Goal: Task Accomplishment & Management: Manage account settings

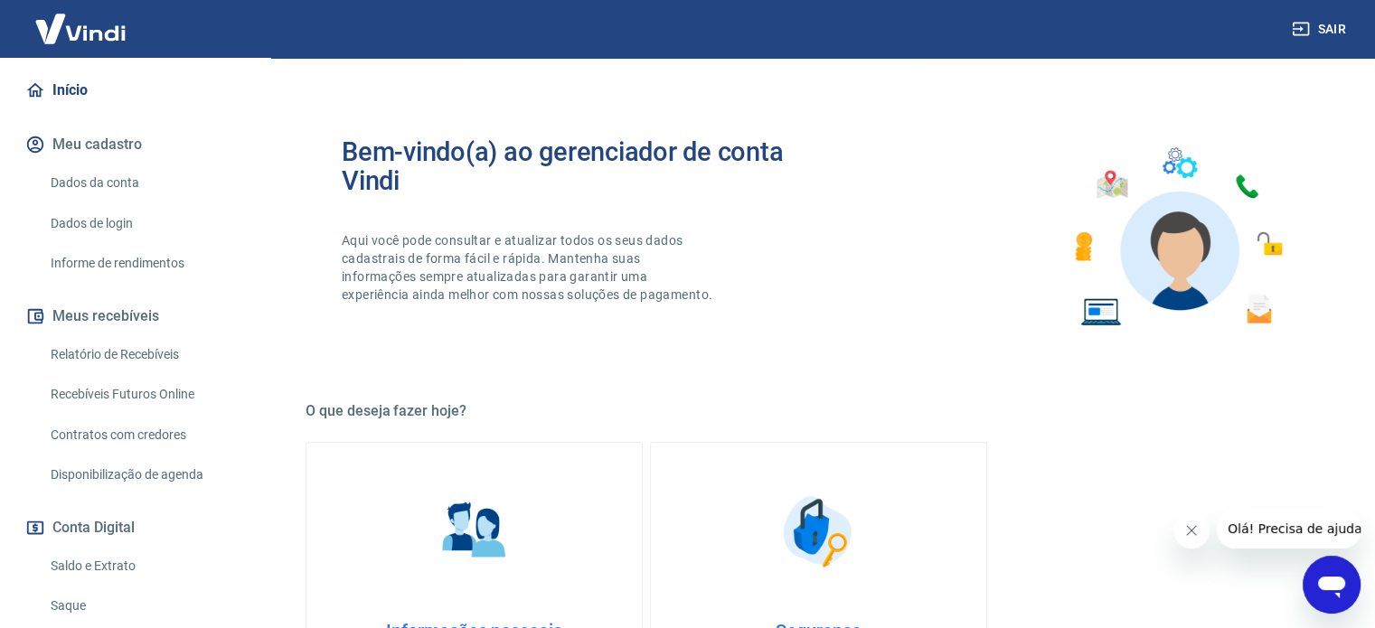
scroll to position [181, 0]
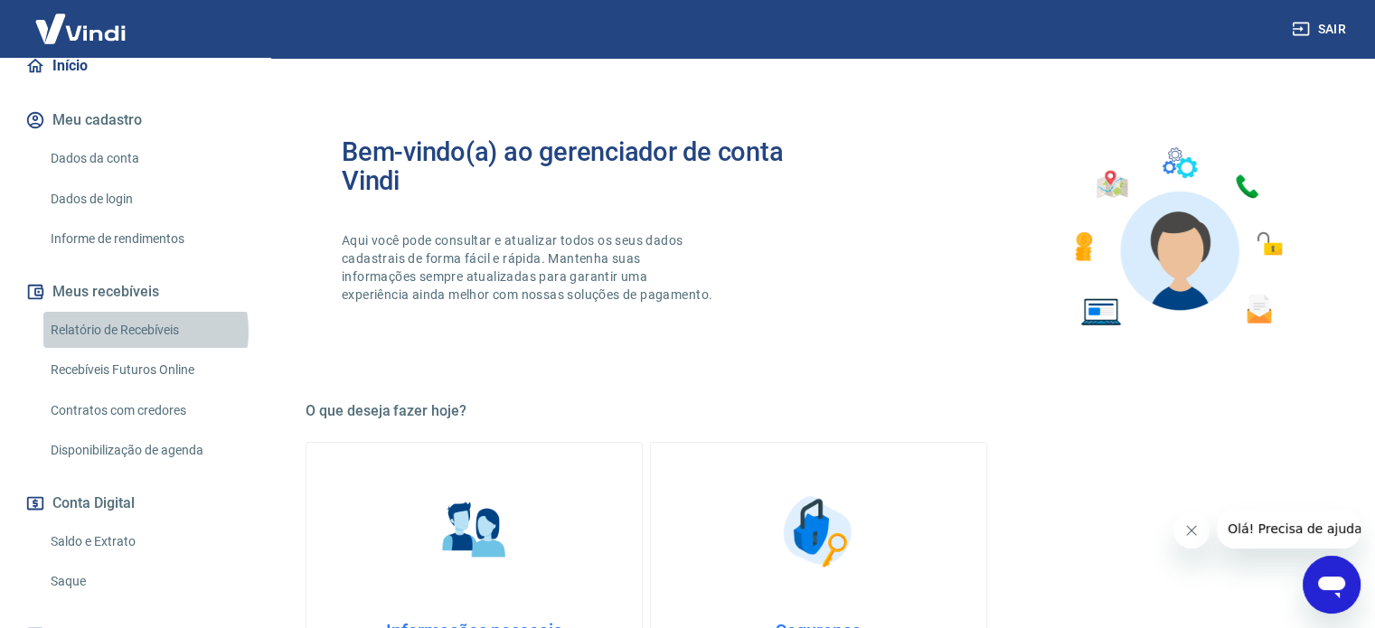
click at [145, 331] on link "Relatório de Recebíveis" at bounding box center [145, 330] width 205 height 37
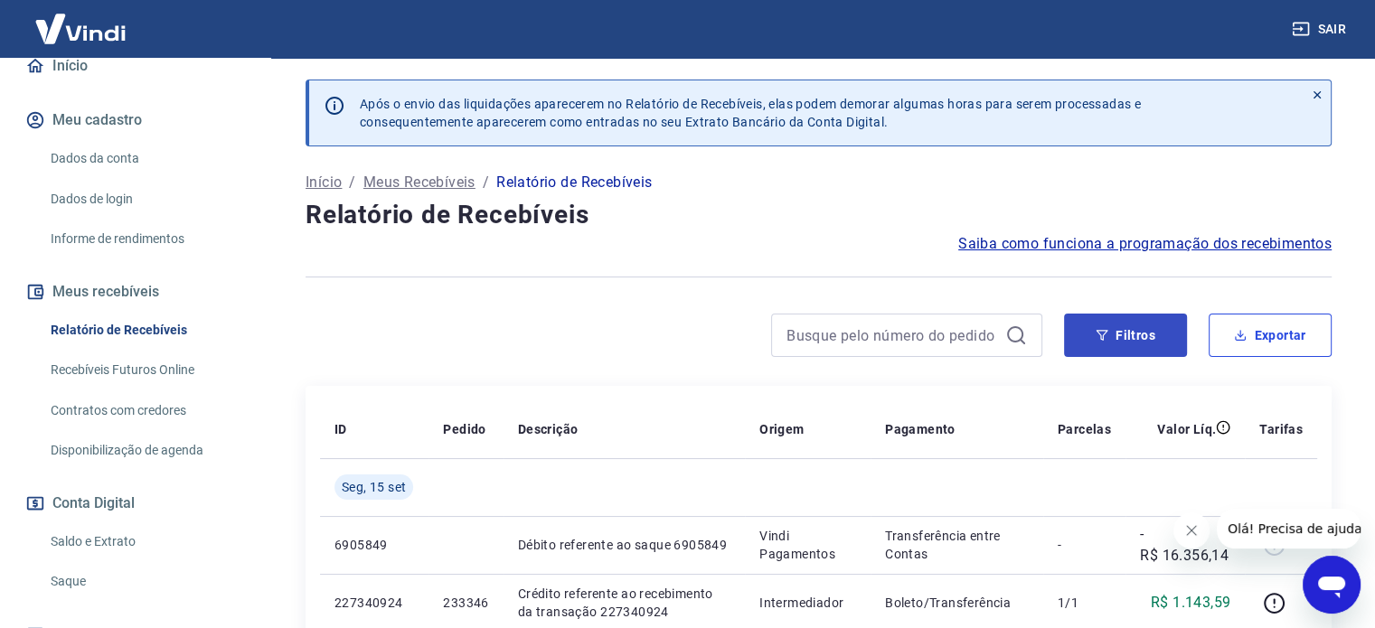
drag, startPoint x: 1244, startPoint y: 334, endPoint x: 1116, endPoint y: 350, distance: 128.4
click at [1121, 343] on button "Filtros" at bounding box center [1125, 335] width 123 height 43
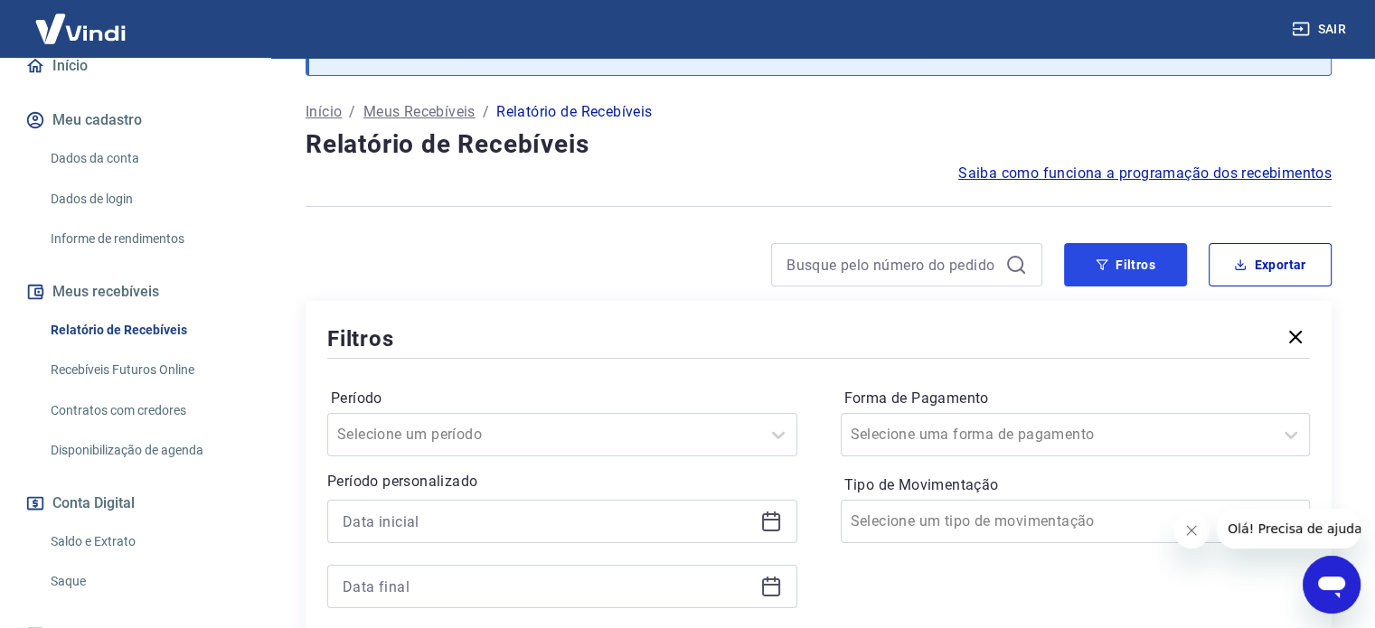
scroll to position [181, 0]
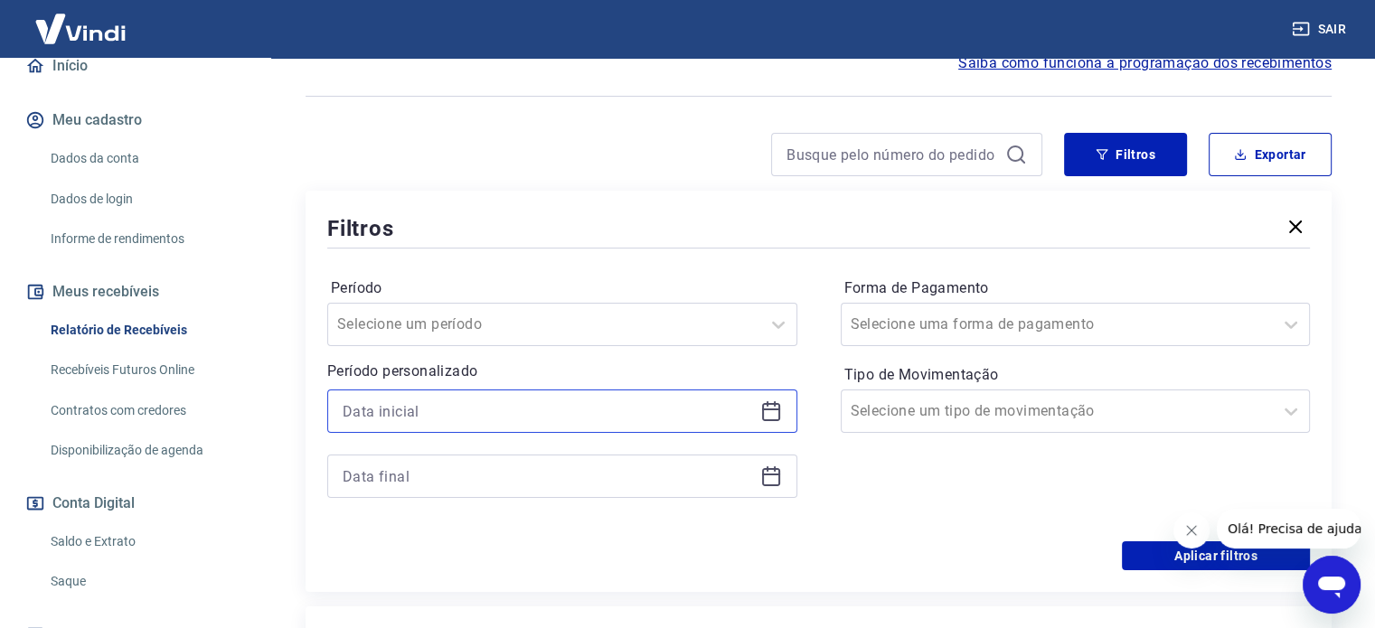
click at [512, 400] on input at bounding box center [548, 411] width 410 height 27
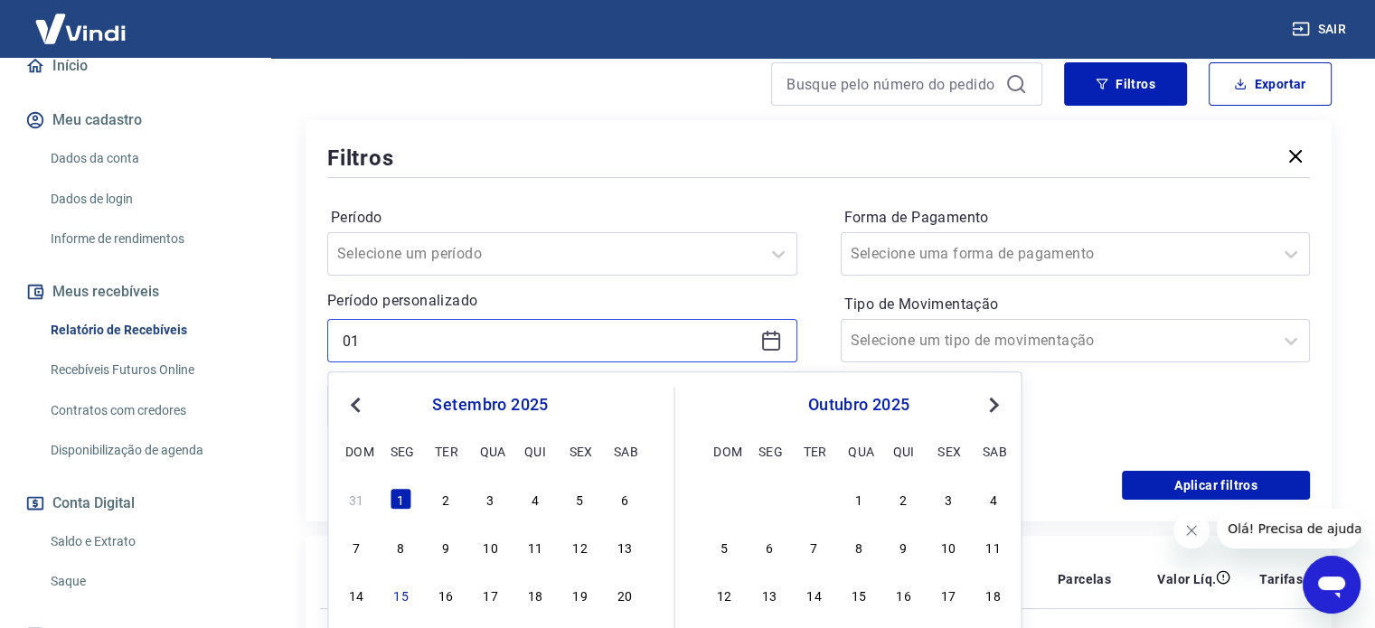
scroll to position [271, 0]
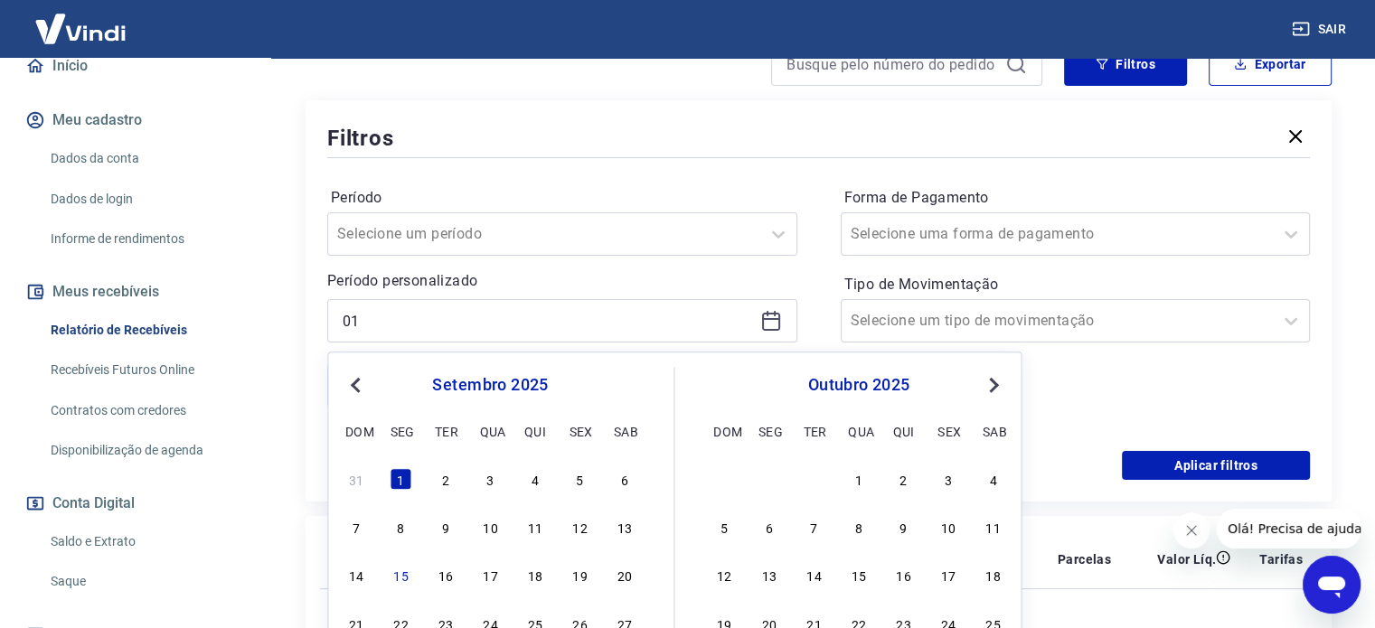
click at [357, 381] on span "Previous Month" at bounding box center [357, 384] width 0 height 21
click at [586, 480] on div "1" at bounding box center [580, 479] width 22 height 22
type input "[DATE]"
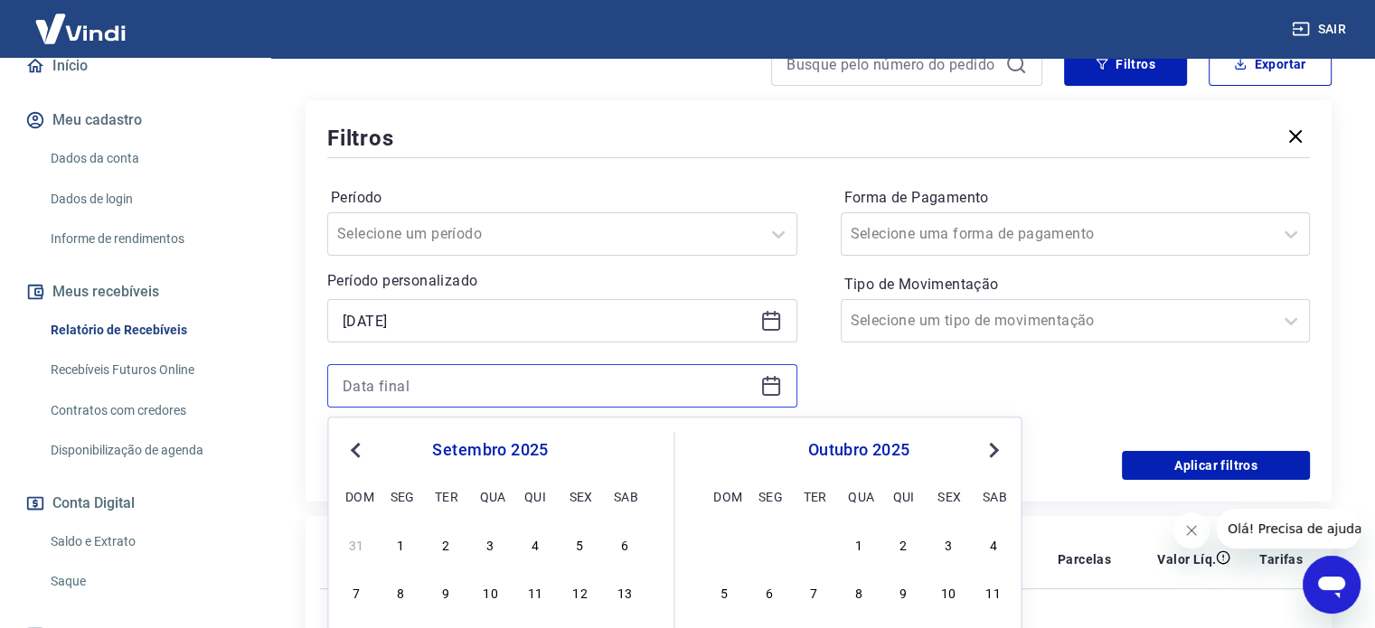
click at [488, 386] on input at bounding box center [548, 385] width 410 height 27
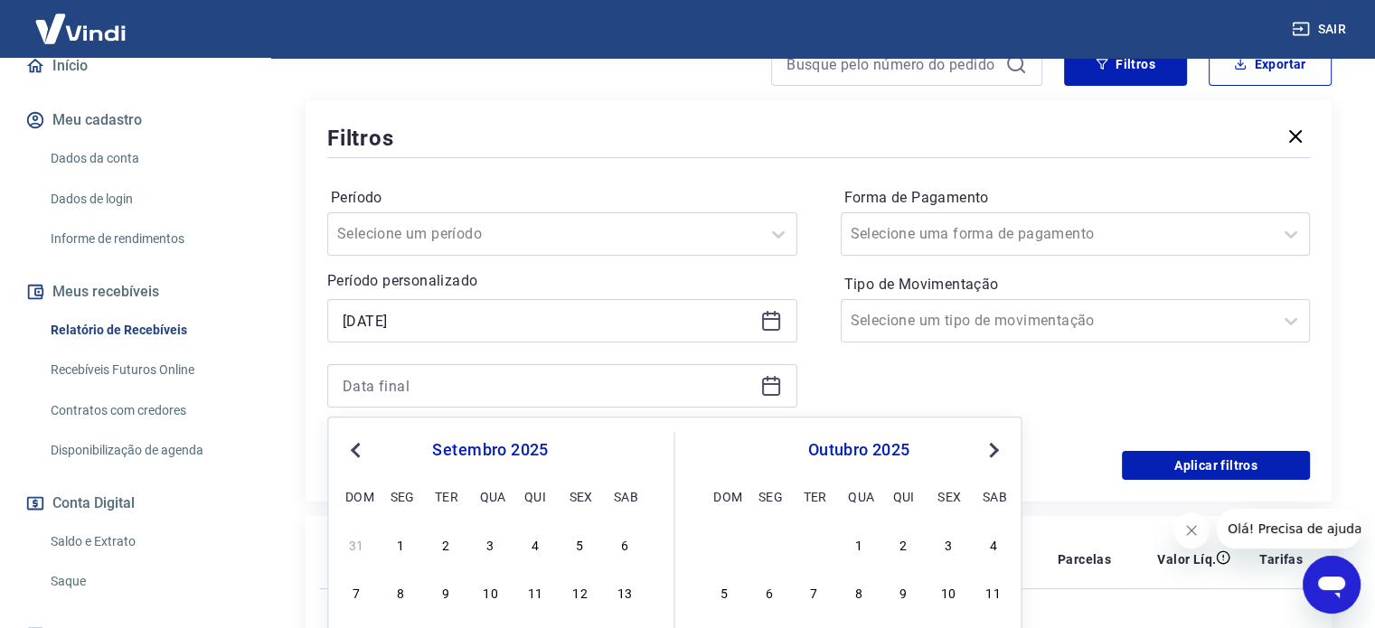
click at [357, 450] on span "Previous Month" at bounding box center [357, 449] width 0 height 21
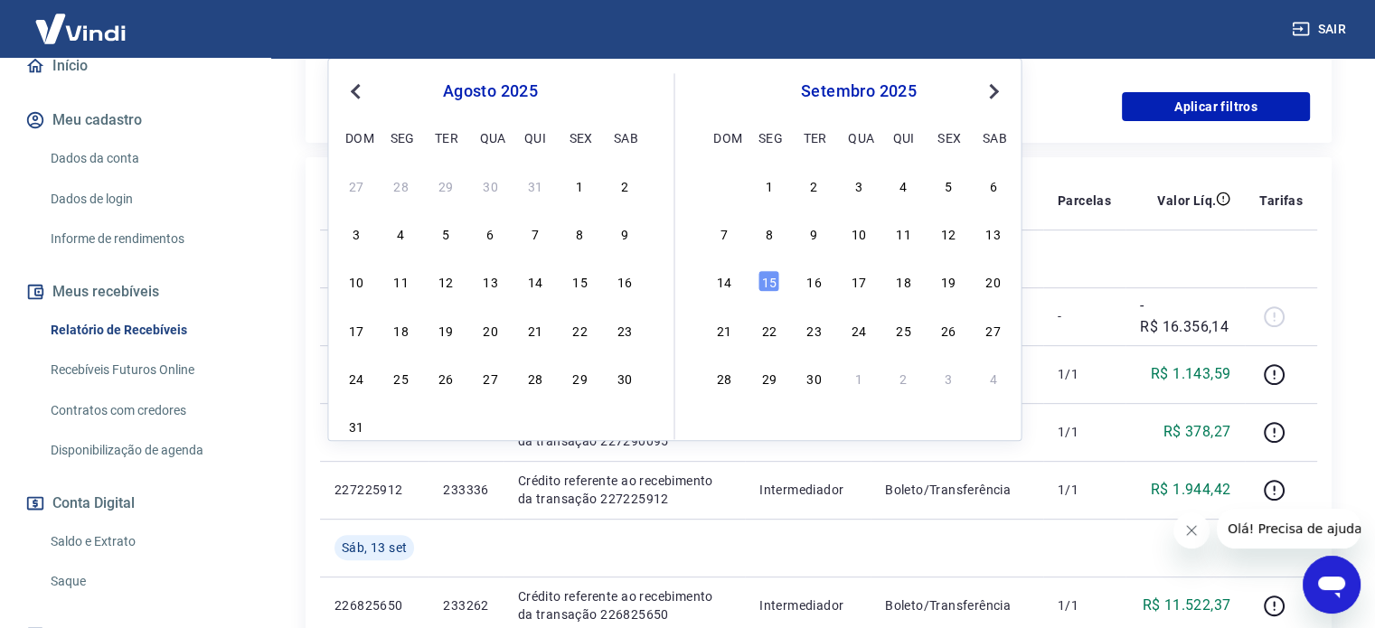
scroll to position [633, 0]
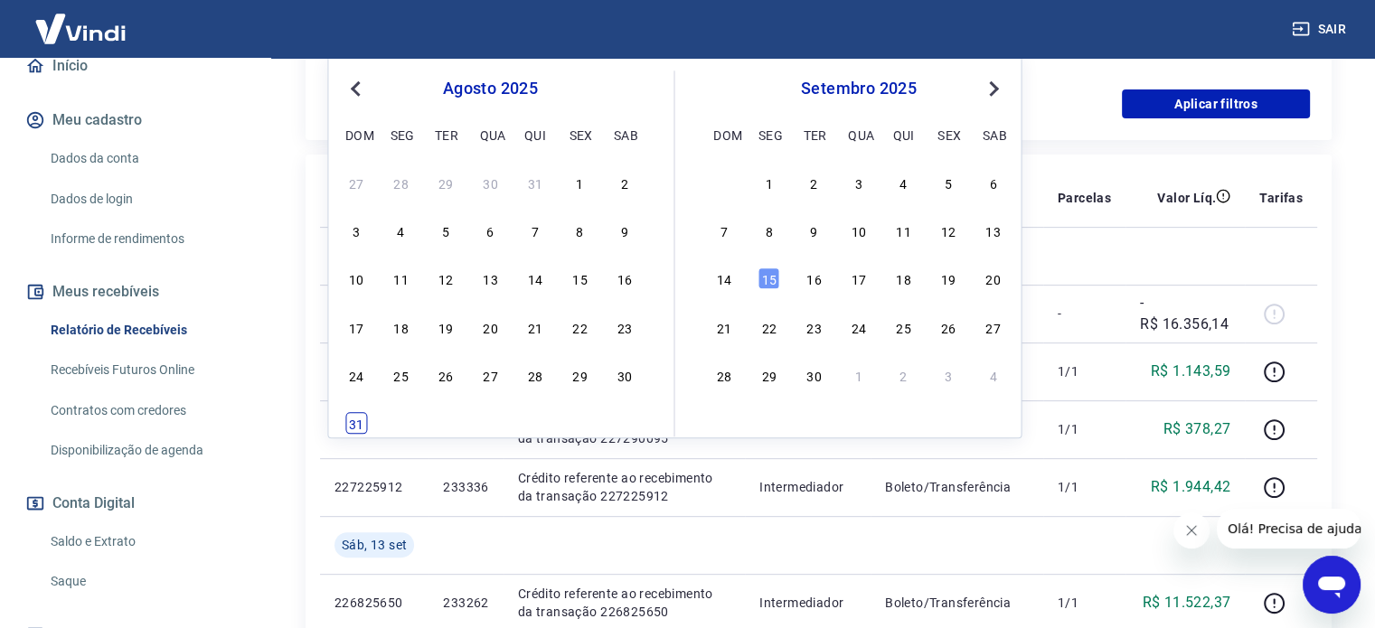
click at [361, 429] on div "31" at bounding box center [356, 424] width 22 height 22
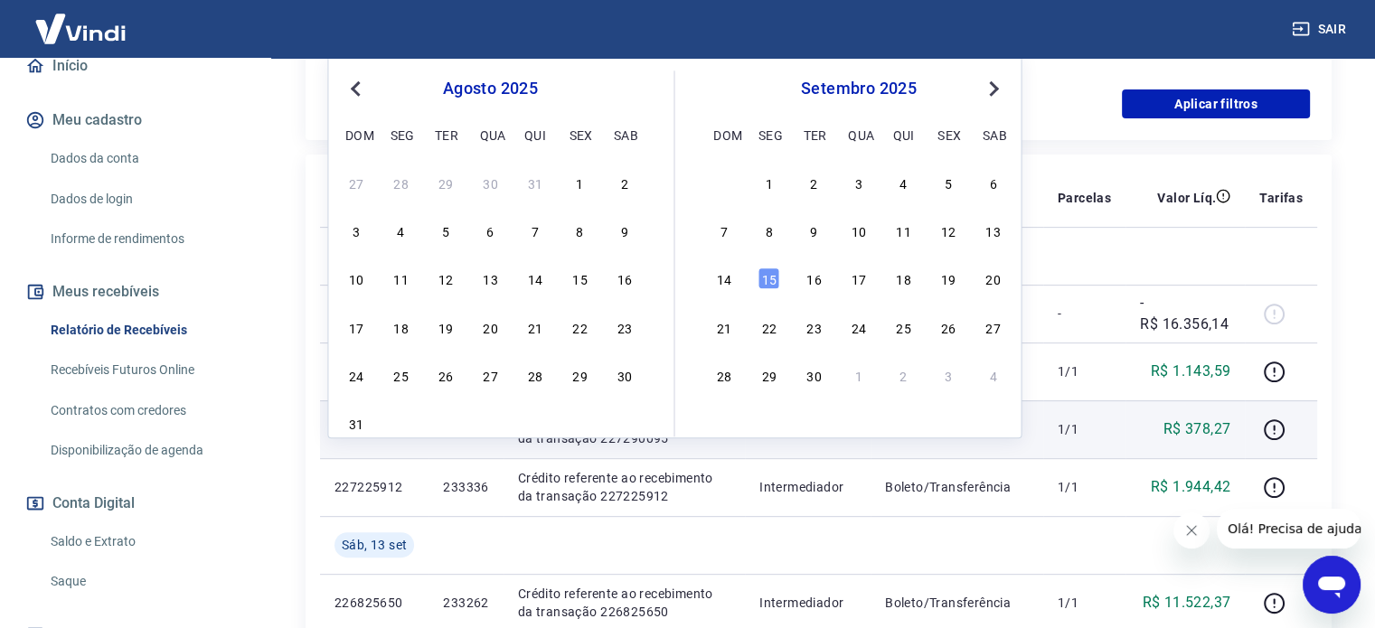
type input "[DATE]"
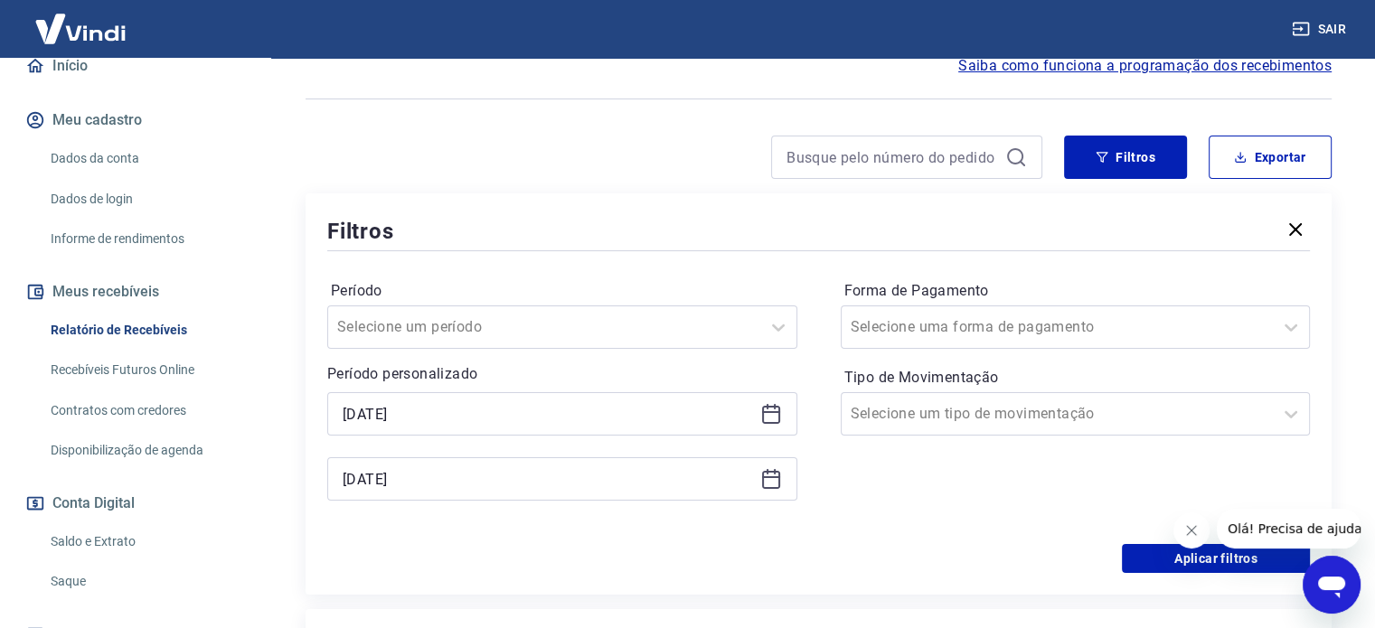
scroll to position [181, 0]
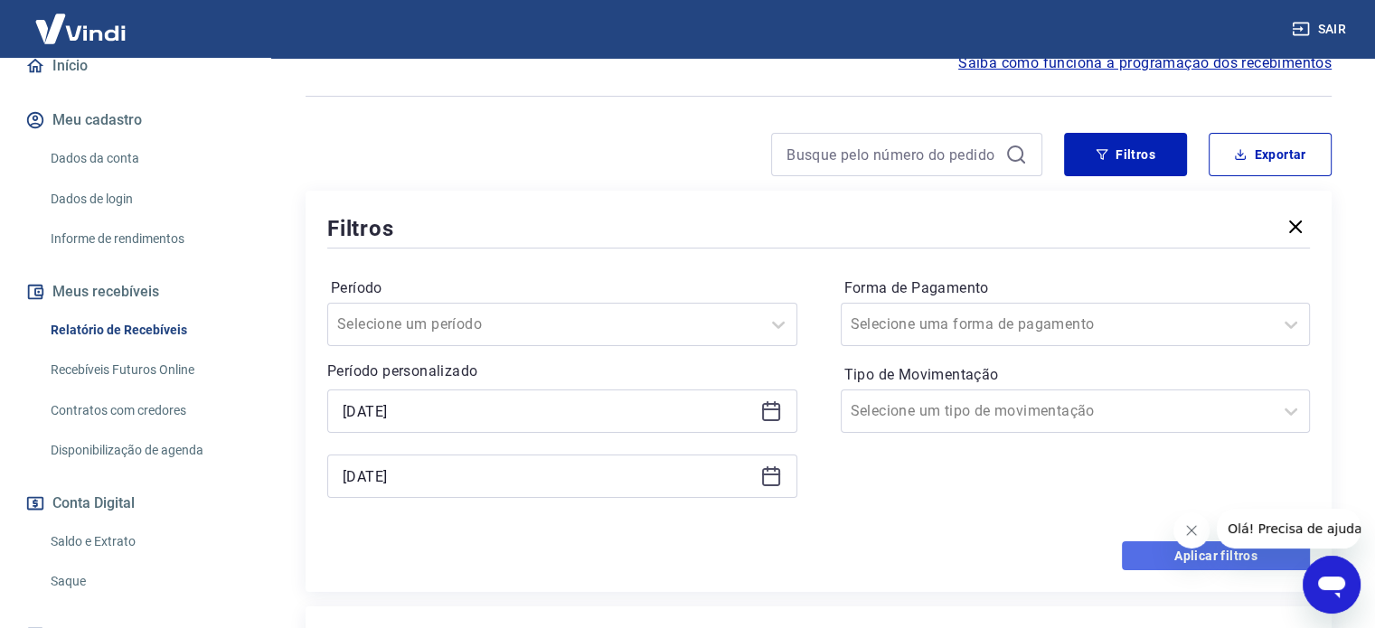
click at [1168, 559] on button "Aplicar filtros" at bounding box center [1216, 555] width 188 height 29
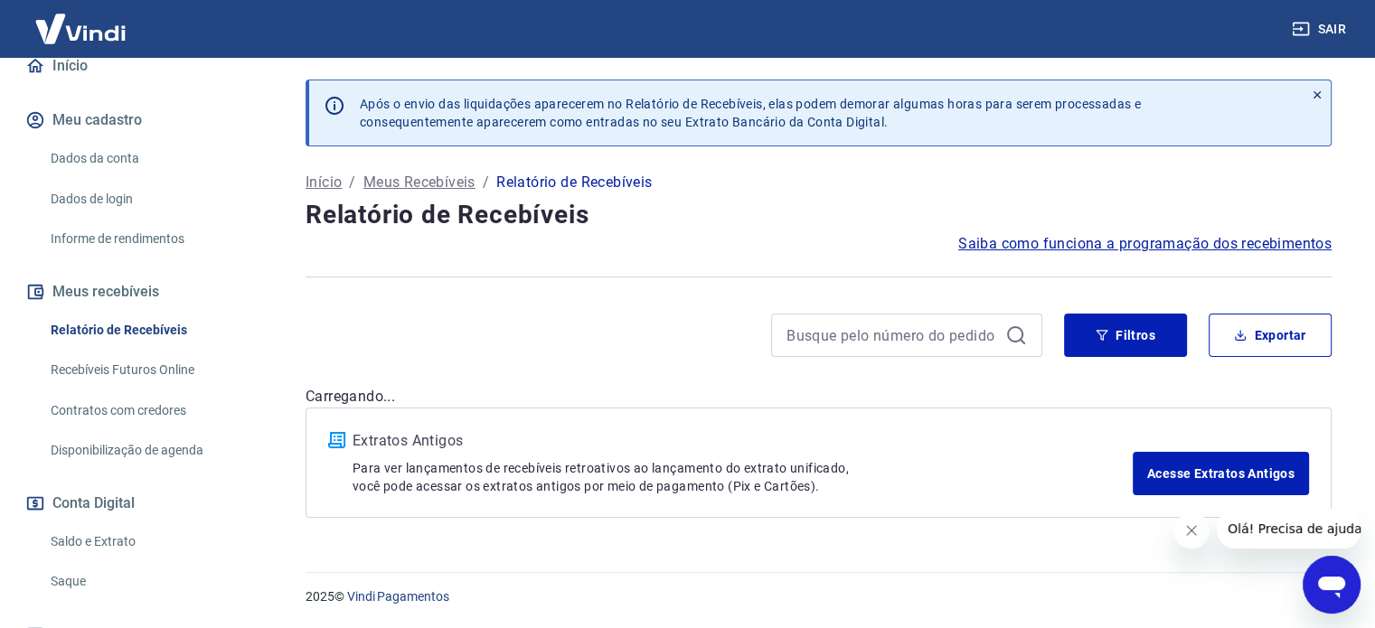
click at [1178, 536] on button "Fechar mensagem da empresa" at bounding box center [1191, 530] width 36 height 36
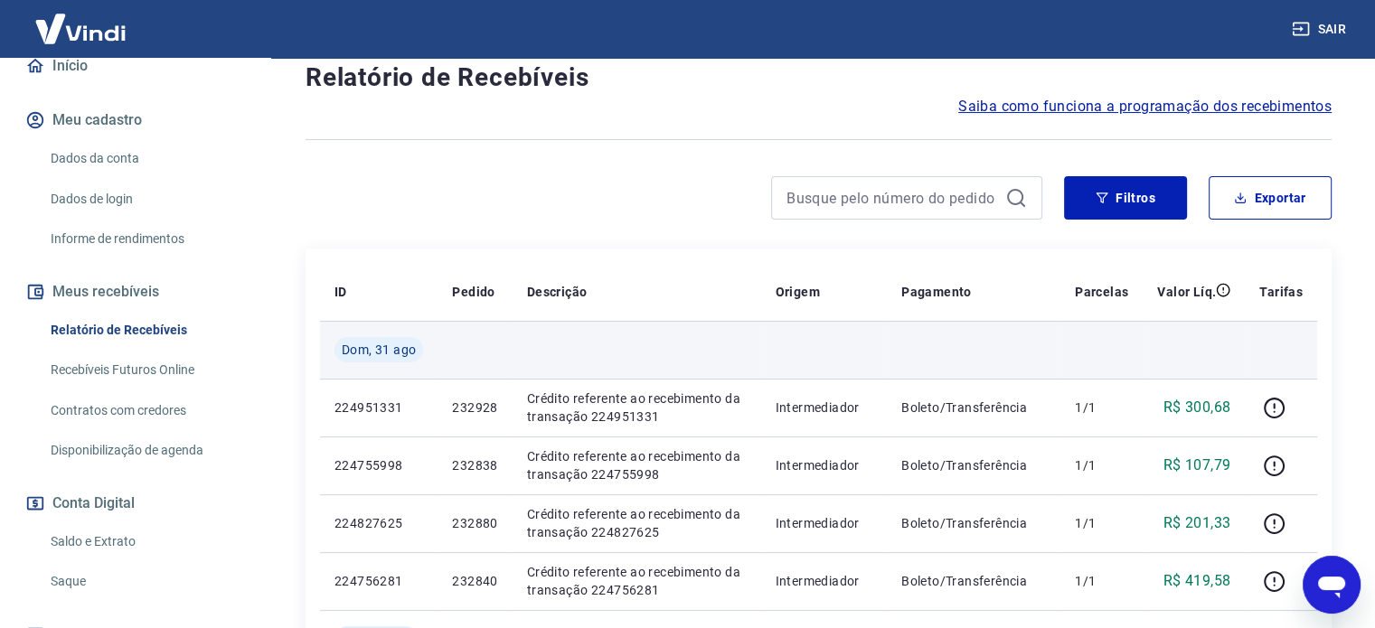
scroll to position [181, 0]
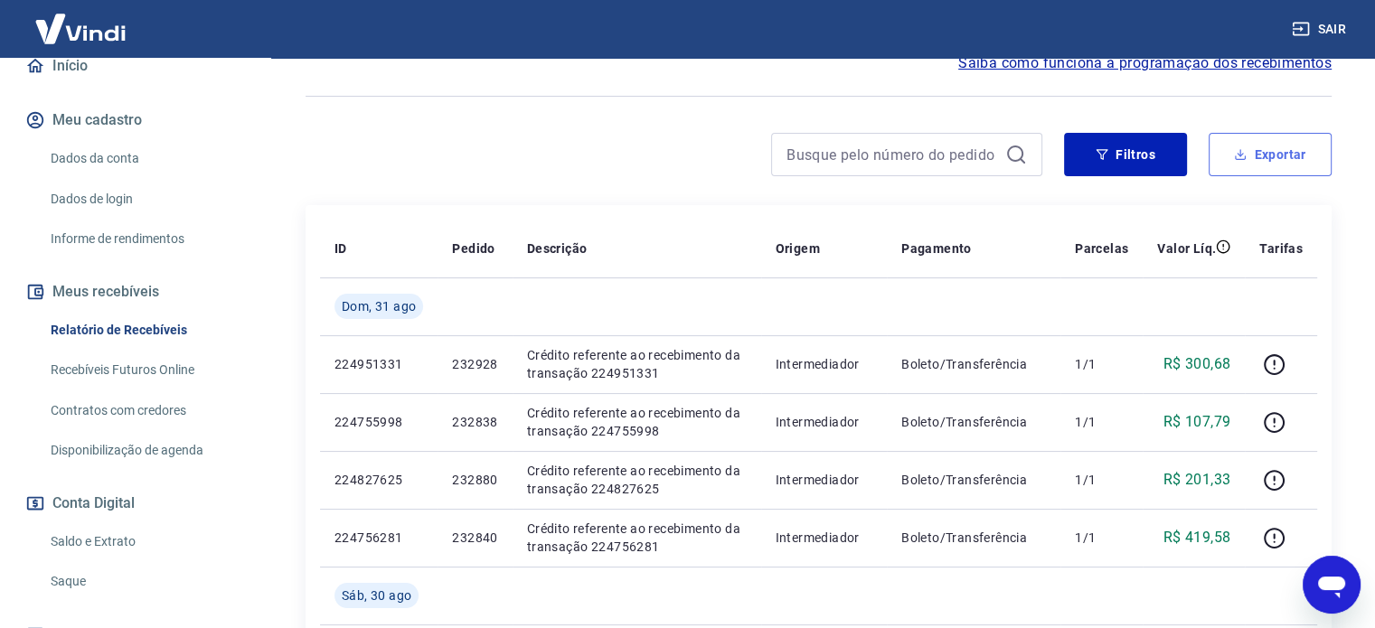
click at [1242, 166] on button "Exportar" at bounding box center [1269, 154] width 123 height 43
type input "[DATE]"
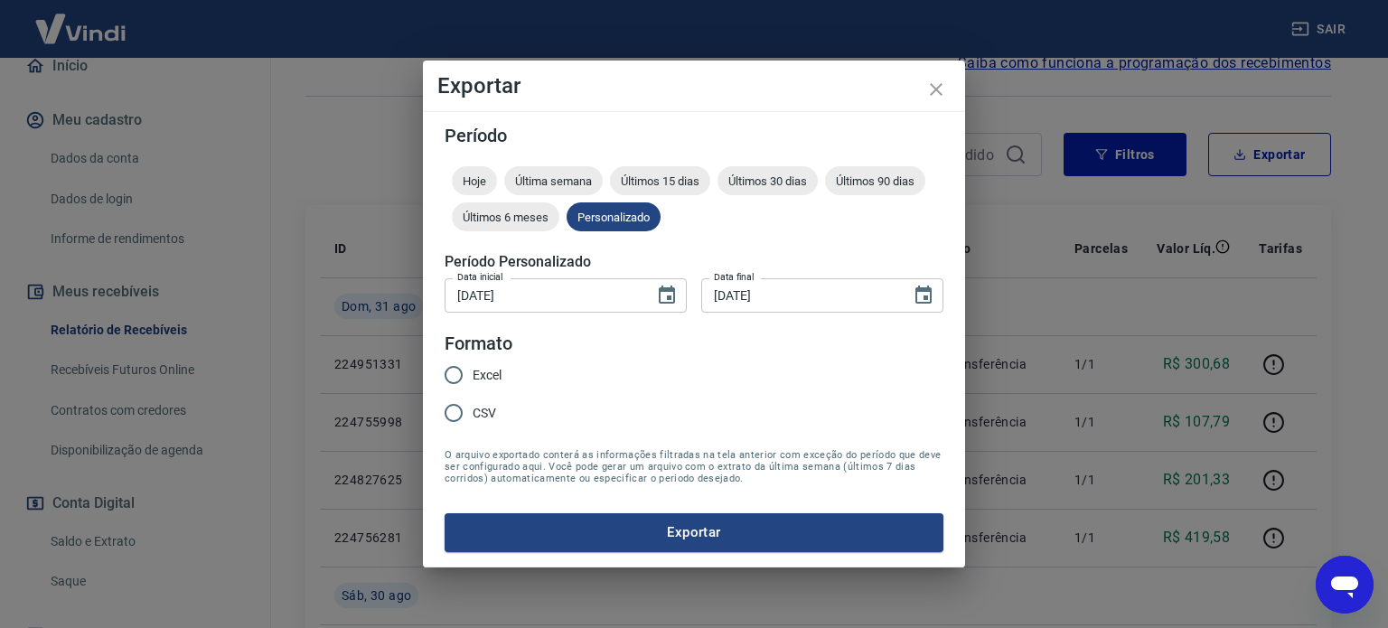
click at [485, 381] on span "Excel" at bounding box center [487, 375] width 29 height 19
click at [473, 381] on input "Excel" at bounding box center [454, 375] width 38 height 38
radio input "true"
click at [672, 522] on button "Exportar" at bounding box center [694, 532] width 499 height 38
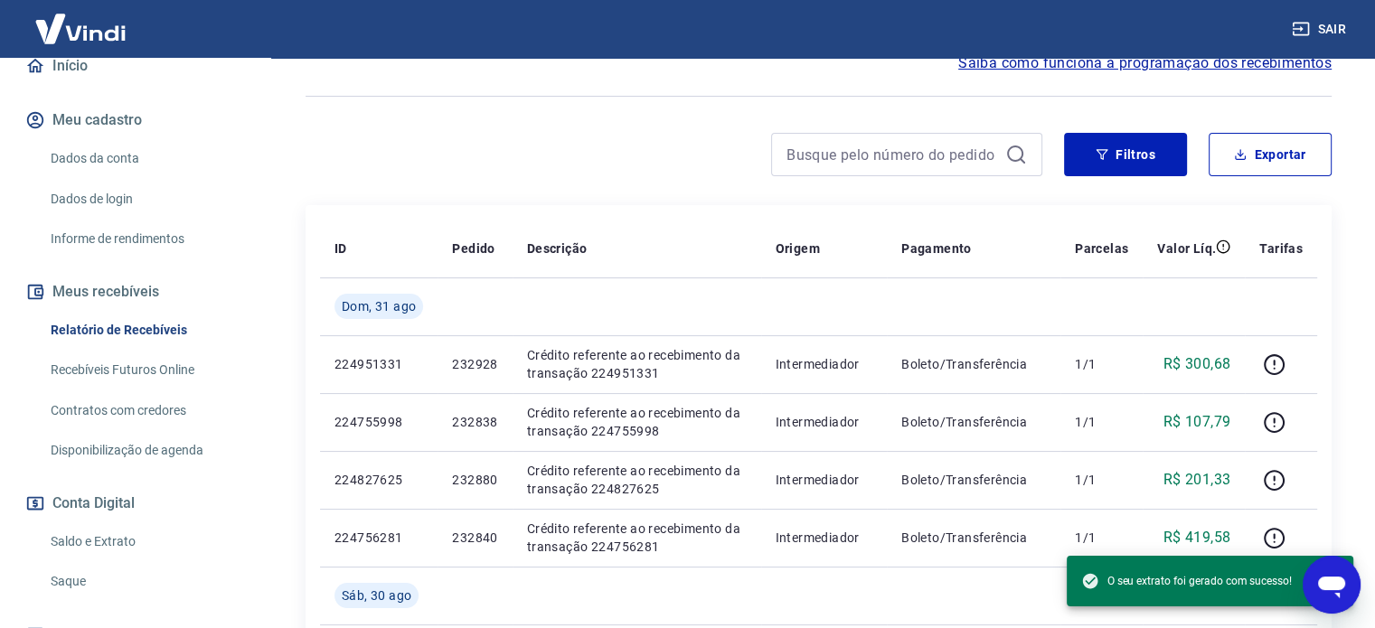
click at [719, 173] on div at bounding box center [674, 154] width 737 height 43
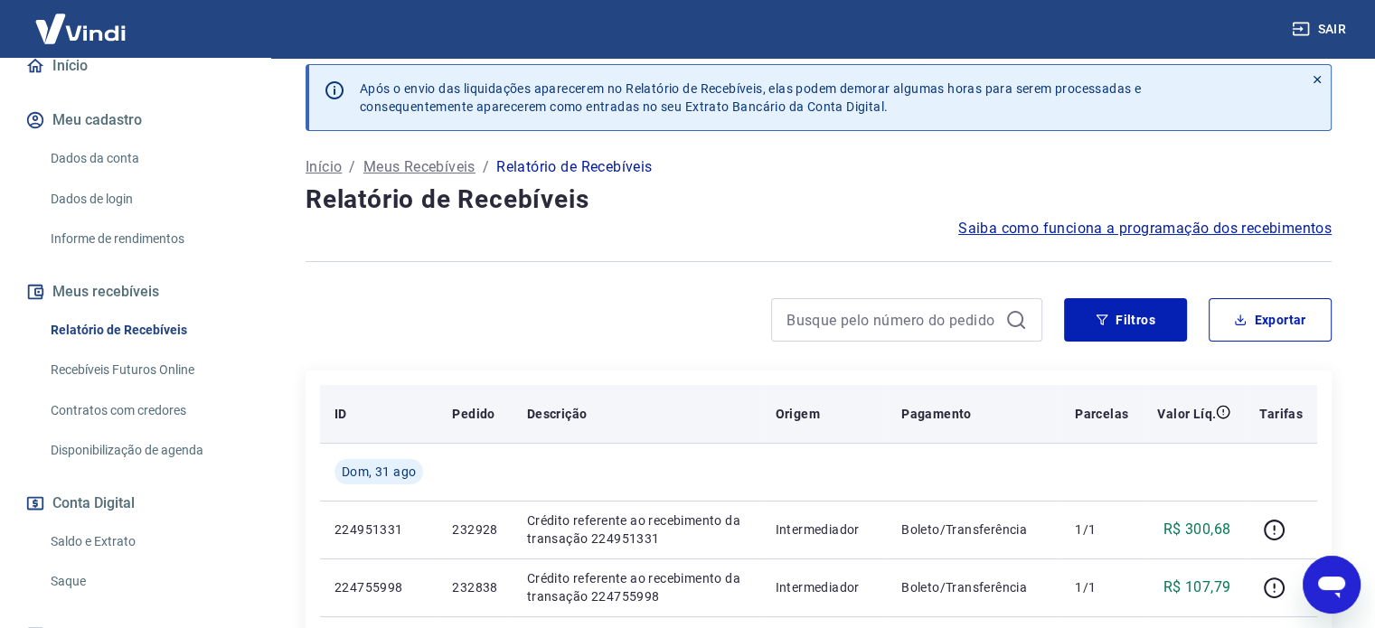
scroll to position [0, 0]
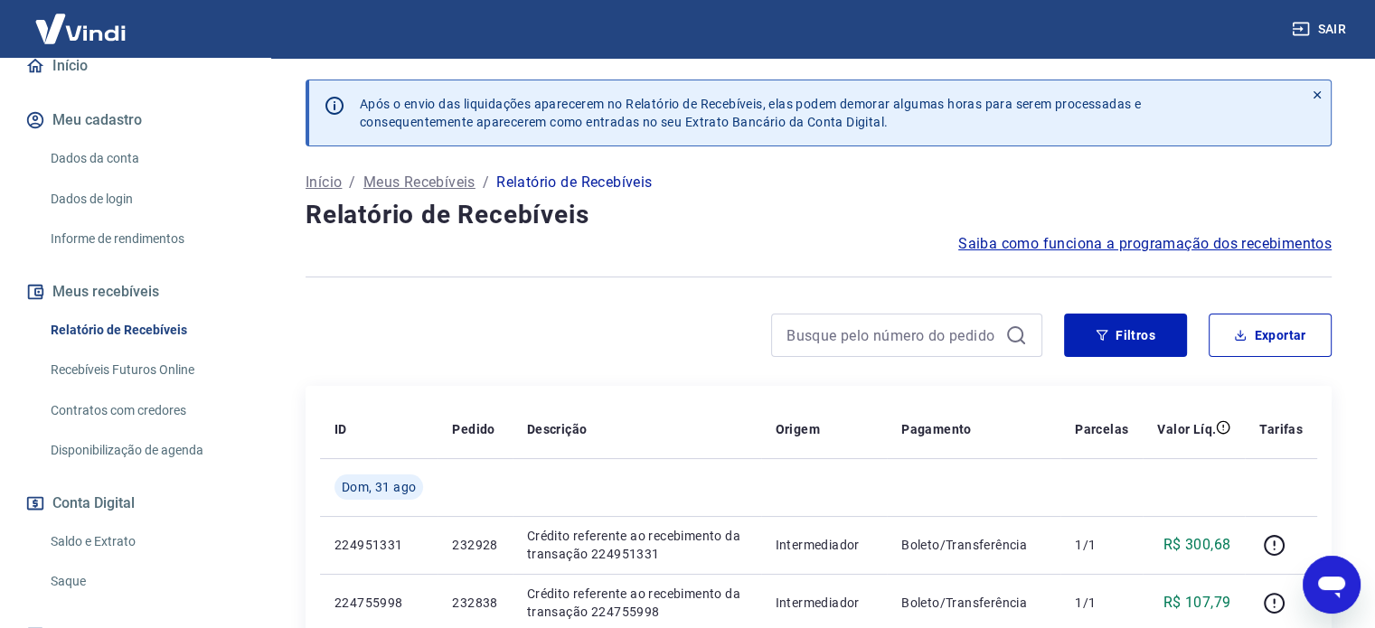
click at [1323, 95] on div at bounding box center [1316, 112] width 27 height 65
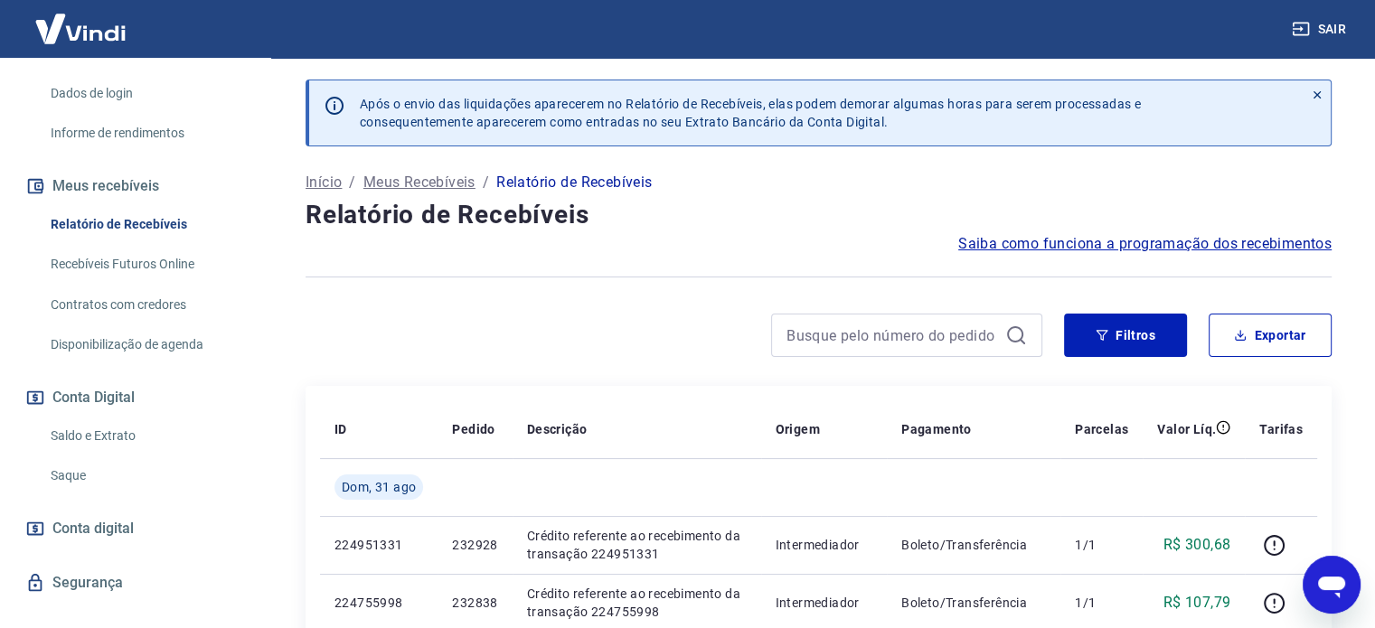
scroll to position [315, 0]
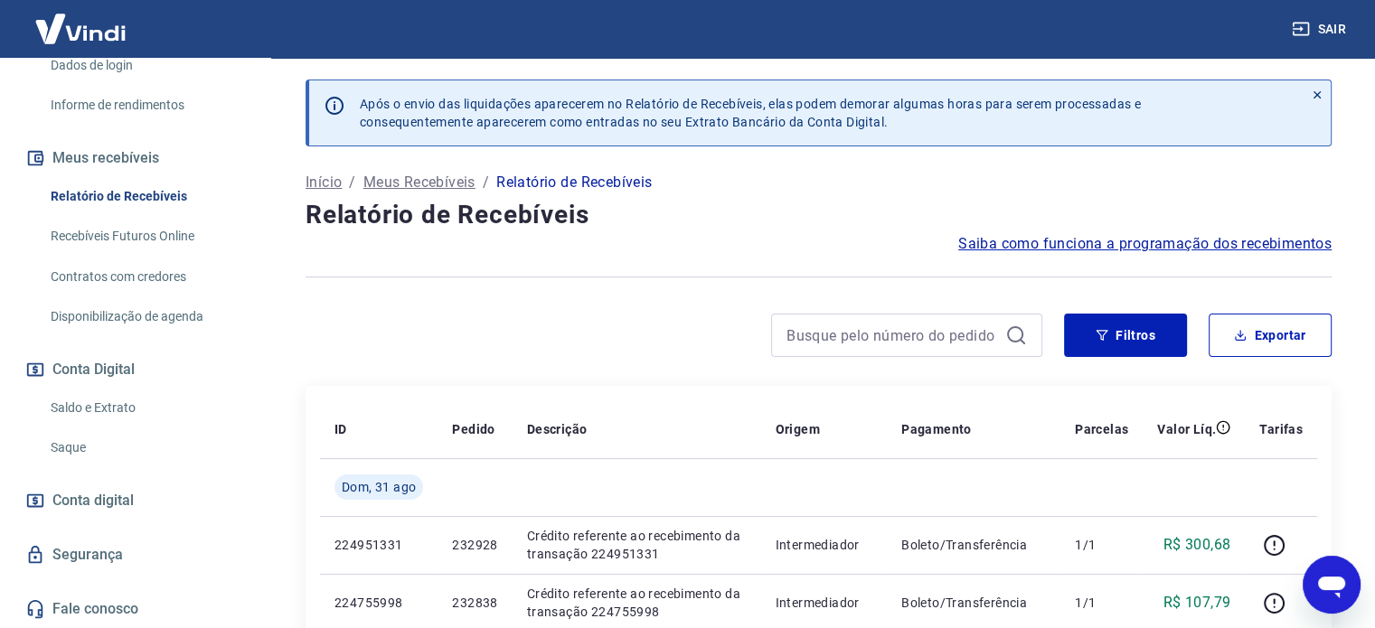
click at [119, 404] on link "Saldo e Extrato" at bounding box center [145, 408] width 205 height 37
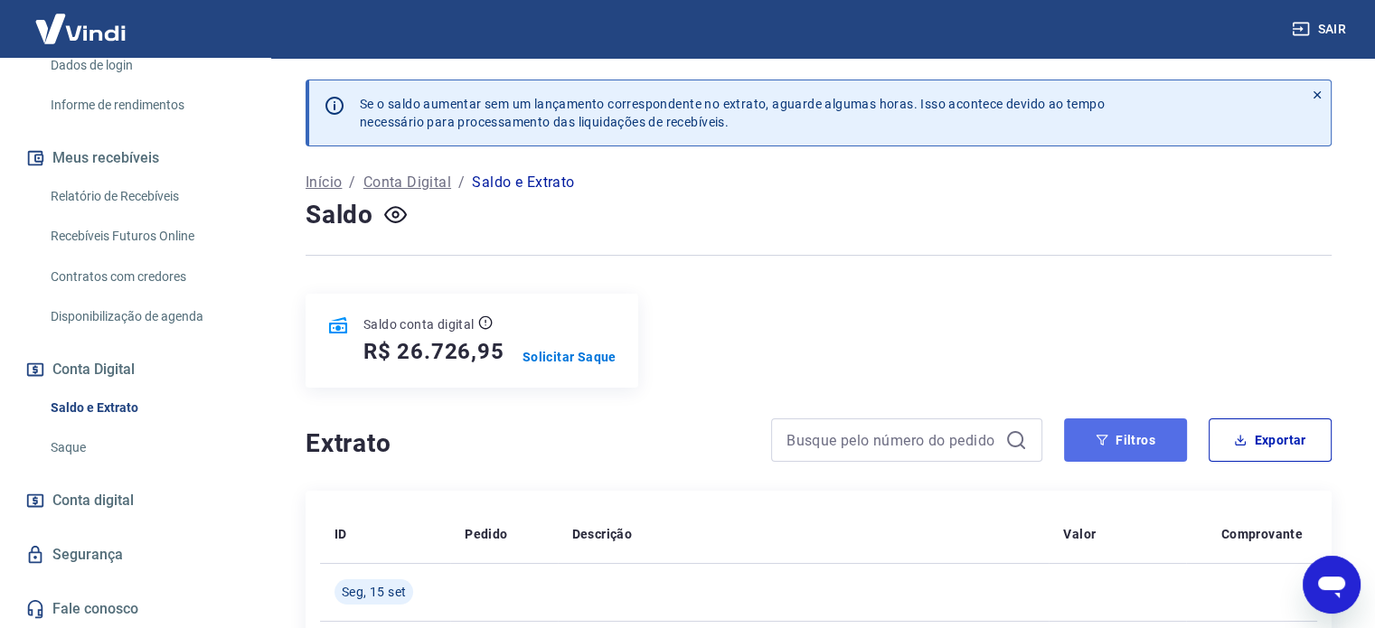
click at [1121, 441] on button "Filtros" at bounding box center [1125, 439] width 123 height 43
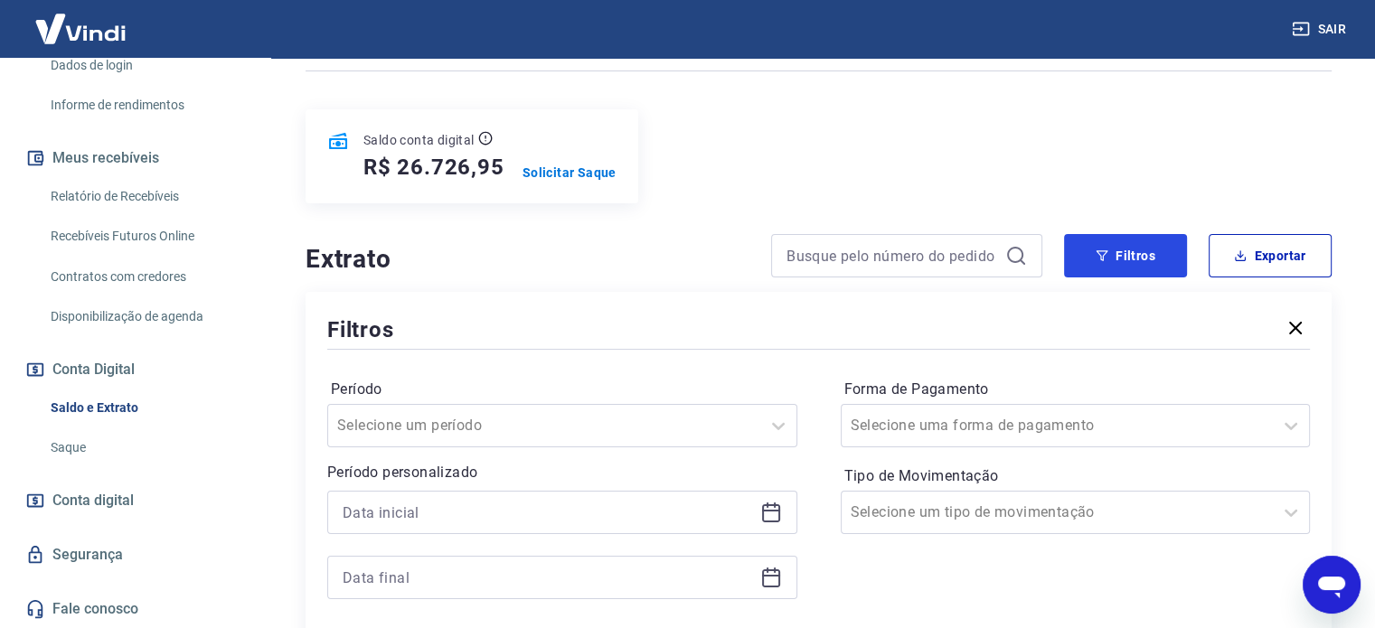
scroll to position [271, 0]
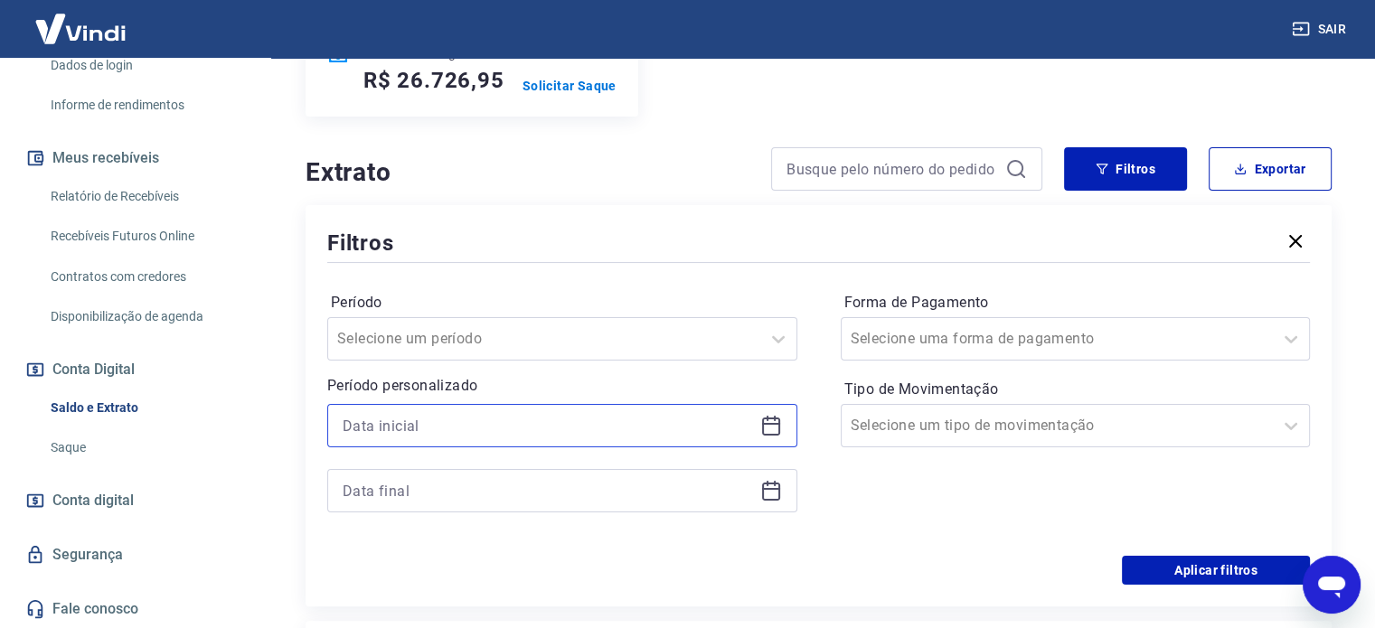
click at [465, 424] on input at bounding box center [548, 425] width 410 height 27
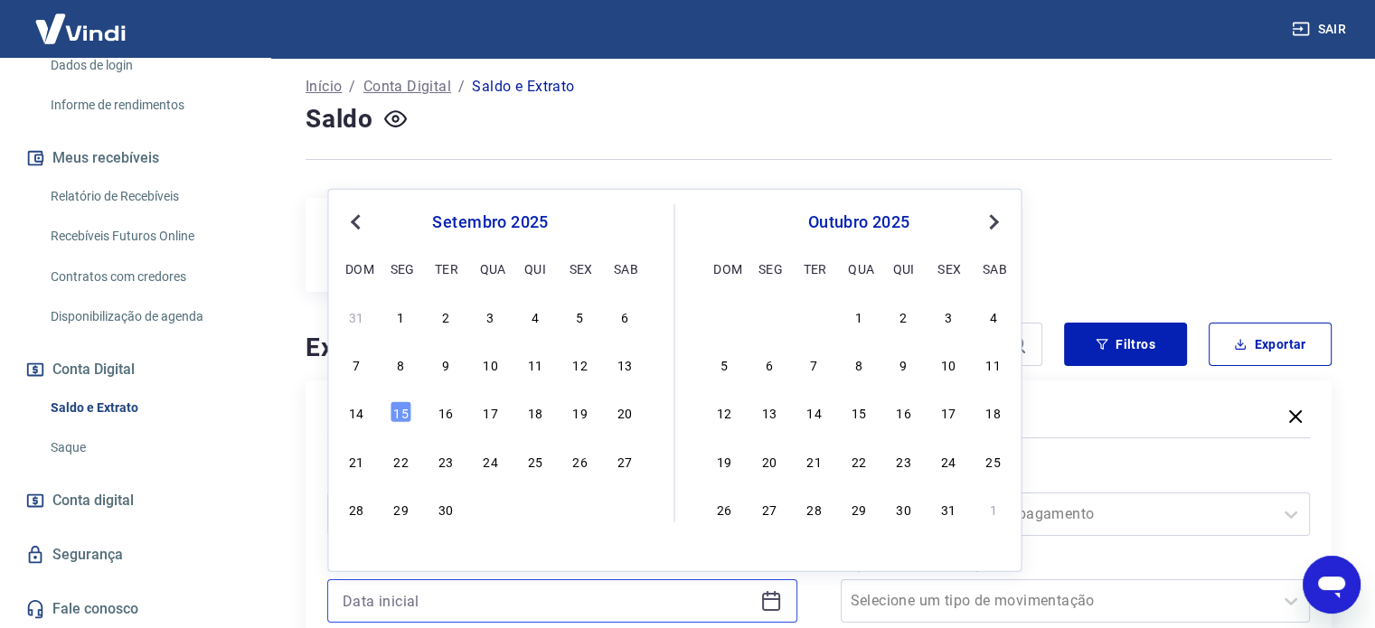
scroll to position [90, 0]
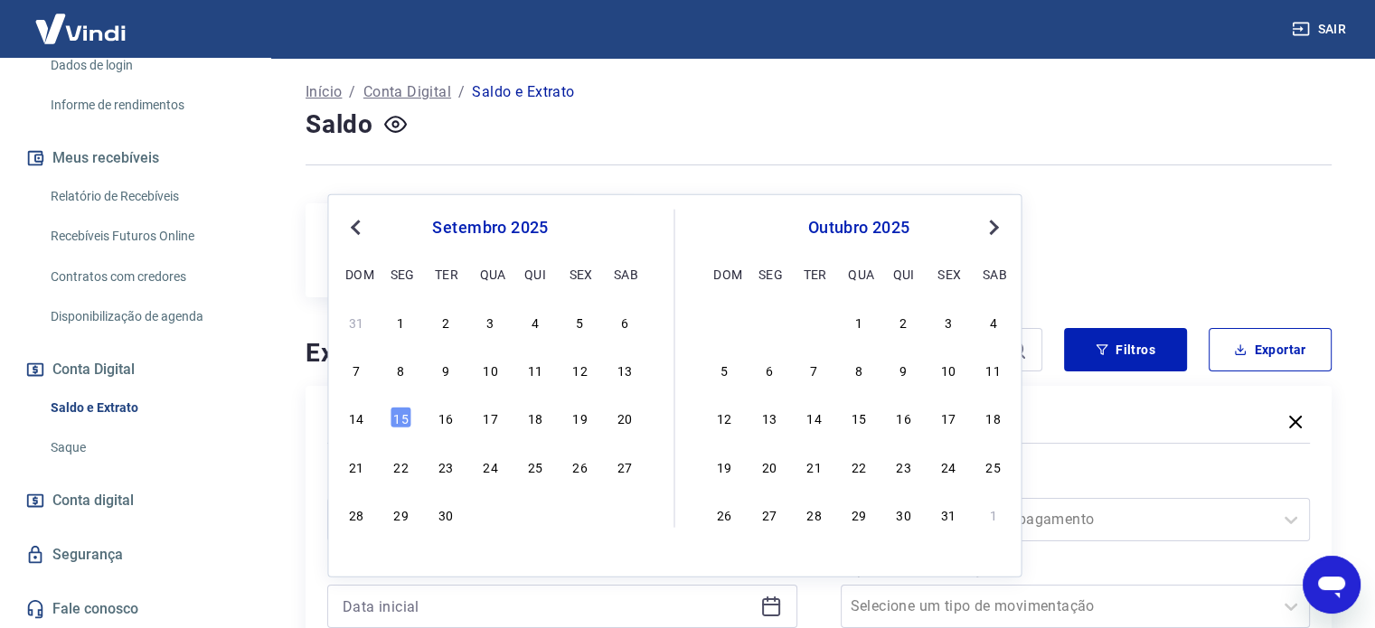
click at [357, 227] on span "Previous Month" at bounding box center [357, 226] width 0 height 21
click at [569, 328] on div "1" at bounding box center [580, 322] width 22 height 22
type input "[DATE]"
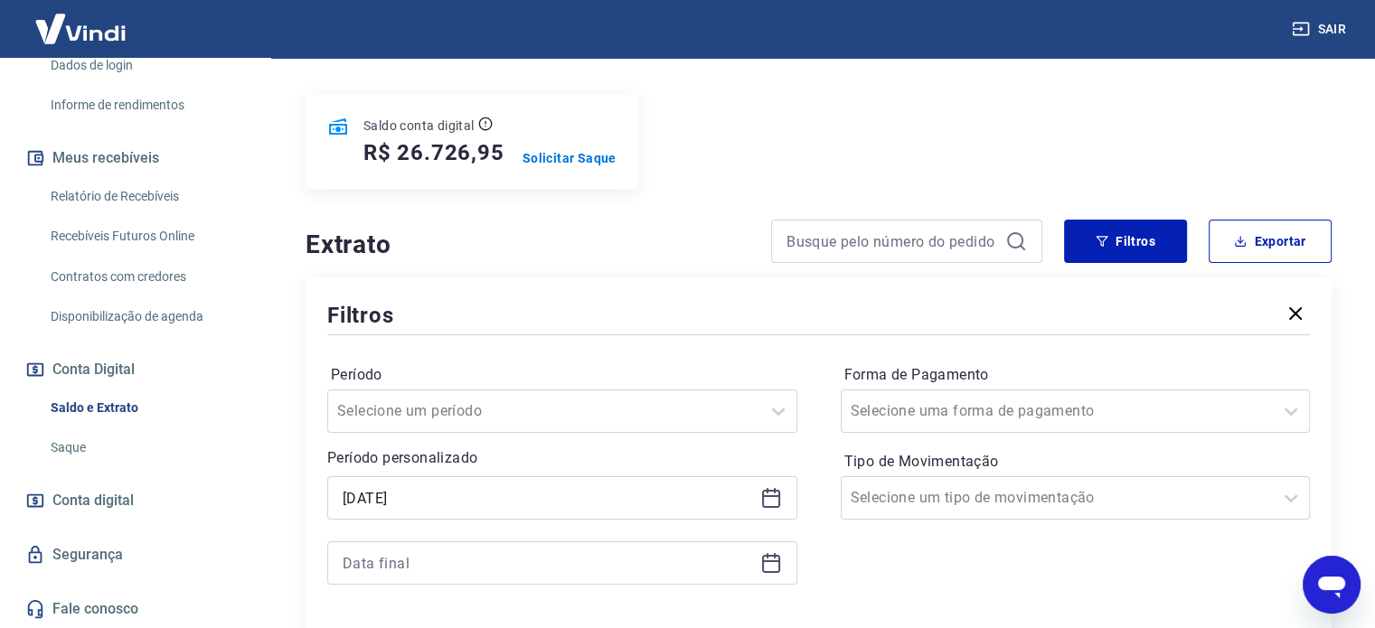
scroll to position [271, 0]
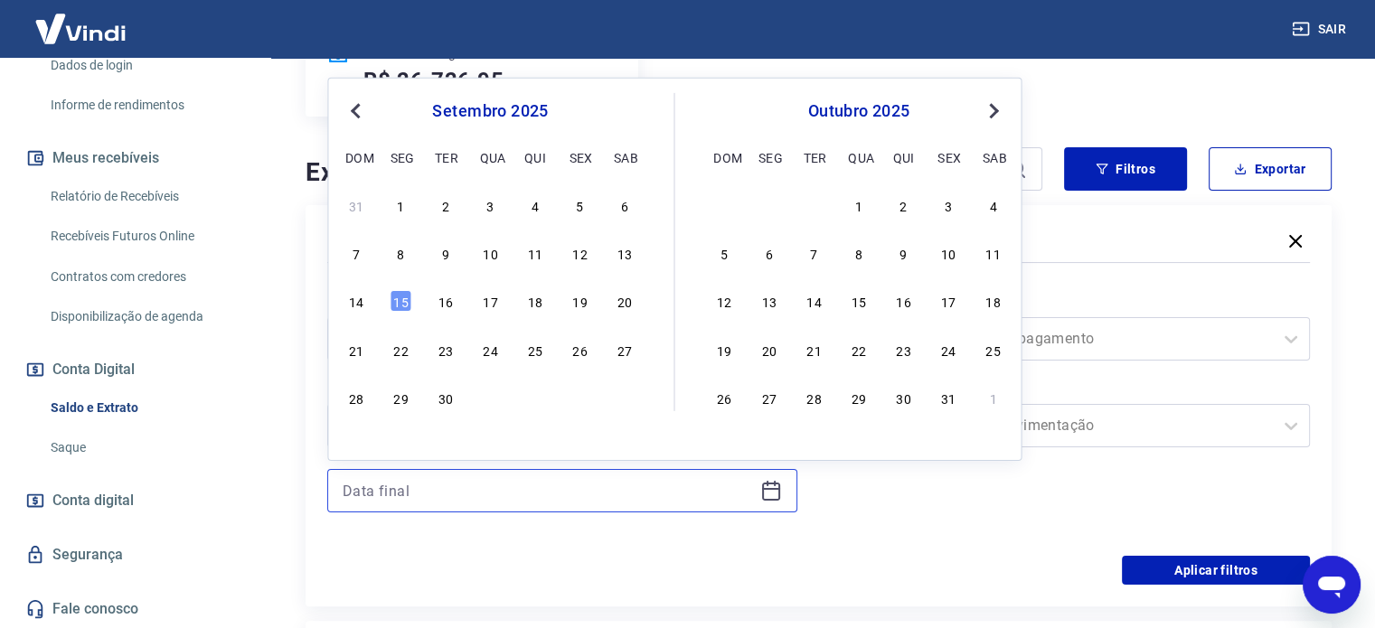
click at [457, 482] on input at bounding box center [548, 490] width 410 height 27
click at [358, 118] on button "Previous Month" at bounding box center [355, 111] width 22 height 22
drag, startPoint x: 362, startPoint y: 442, endPoint x: 621, endPoint y: 499, distance: 265.6
click at [362, 442] on div "31" at bounding box center [356, 446] width 22 height 22
type input "[DATE]"
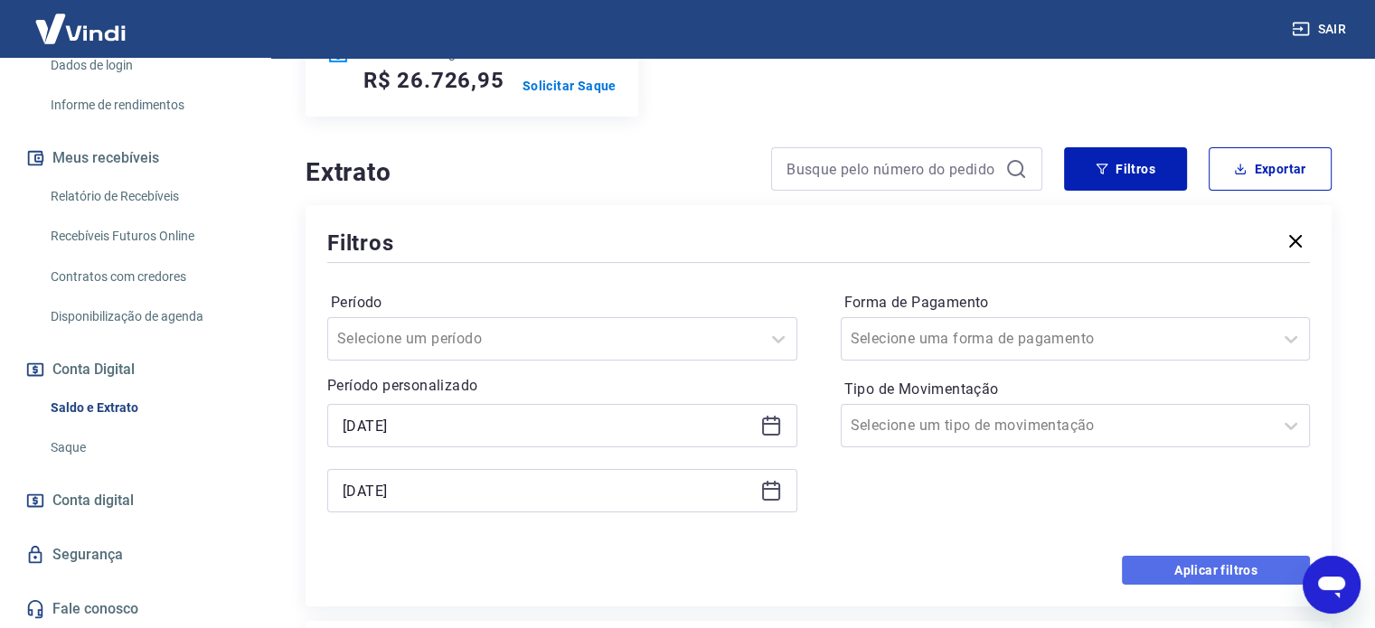
click at [1229, 566] on button "Aplicar filtros" at bounding box center [1216, 570] width 188 height 29
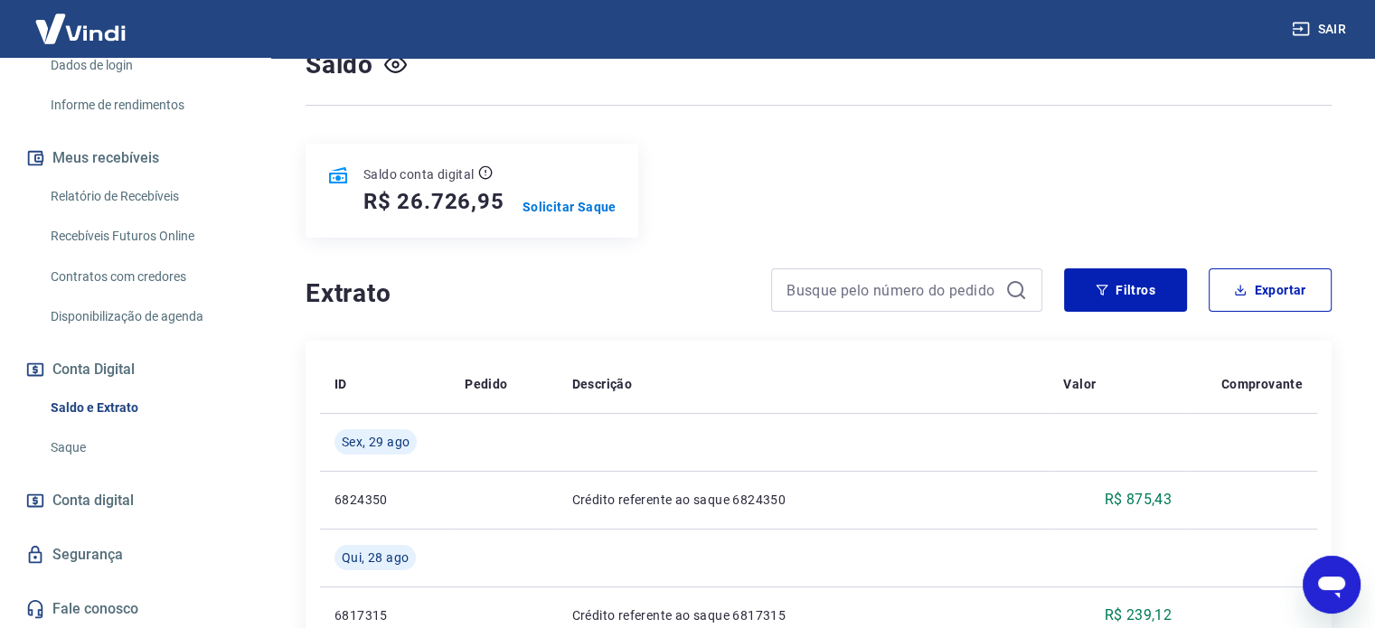
scroll to position [181, 0]
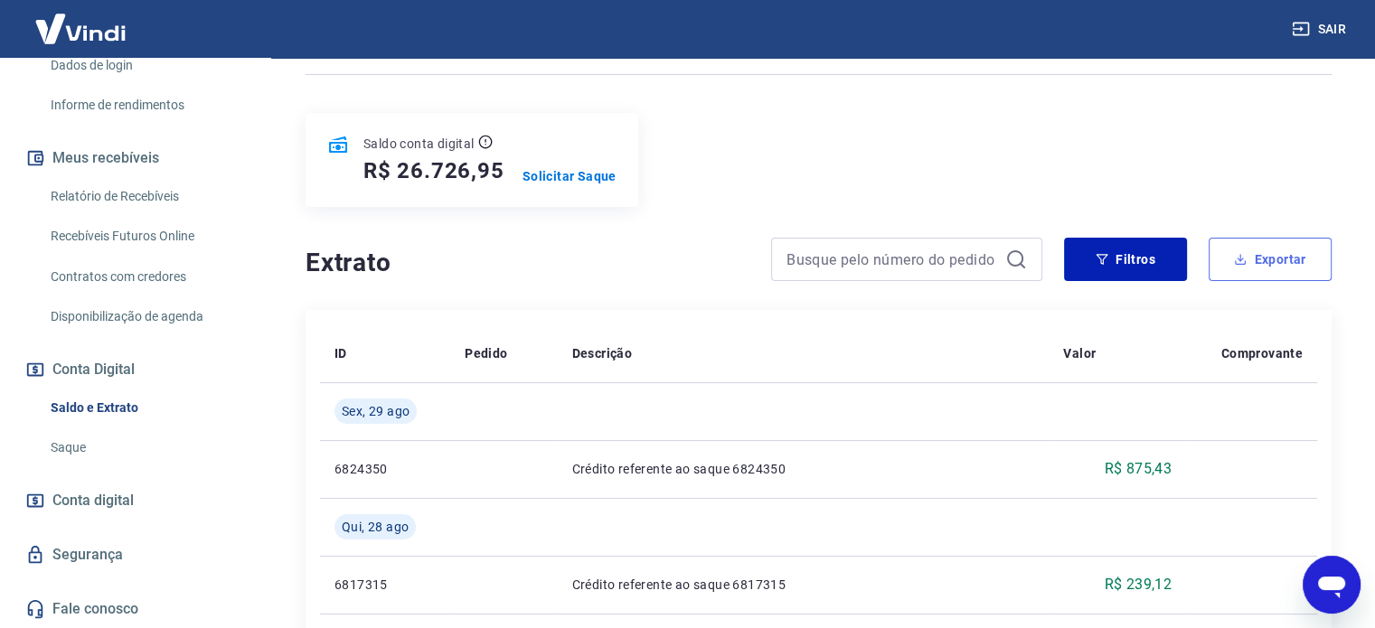
click at [1289, 259] on button "Exportar" at bounding box center [1269, 259] width 123 height 43
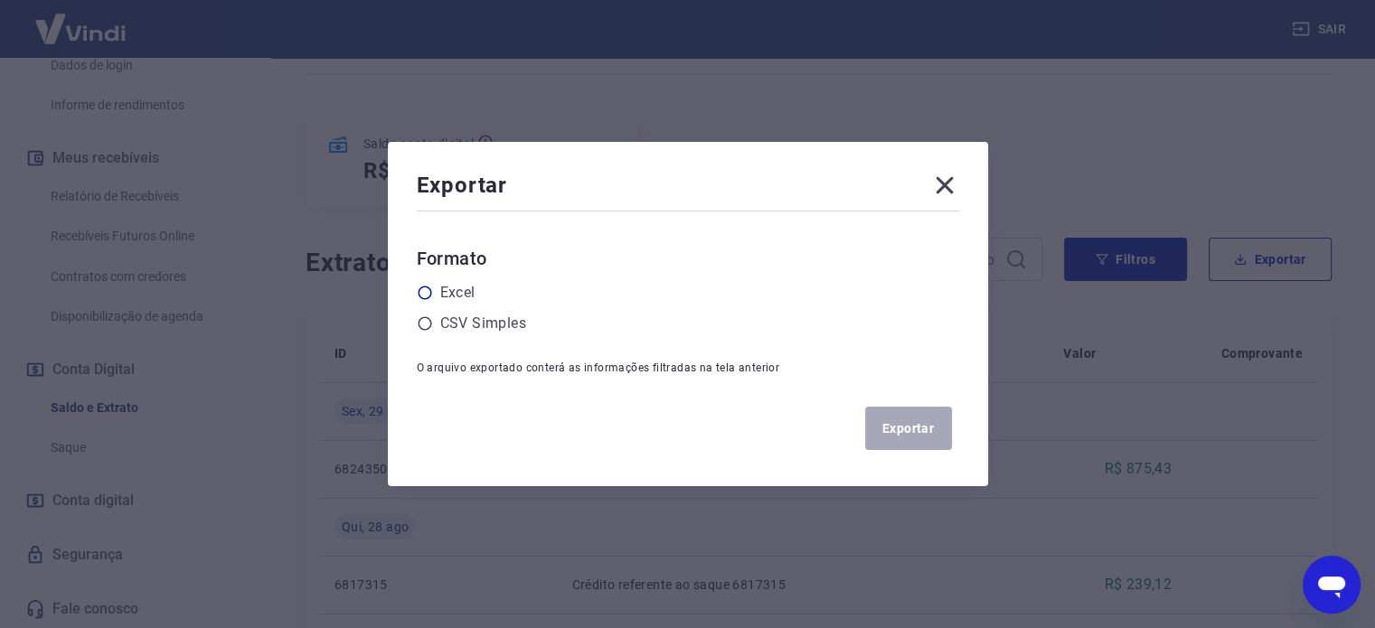
click at [475, 294] on label "Excel" at bounding box center [457, 293] width 35 height 22
click at [0, 0] on input "radio" at bounding box center [0, 0] width 0 height 0
click at [926, 430] on button "Exportar" at bounding box center [908, 428] width 87 height 43
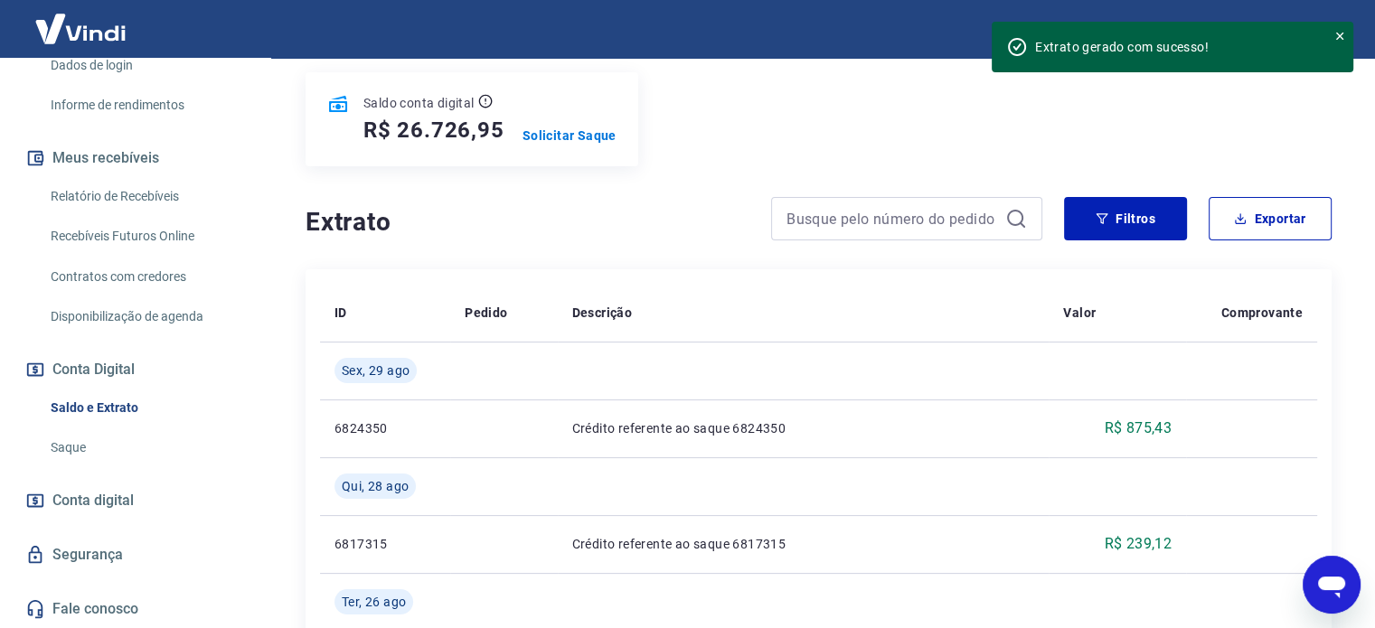
scroll to position [271, 0]
